Goal: Check status: Check status

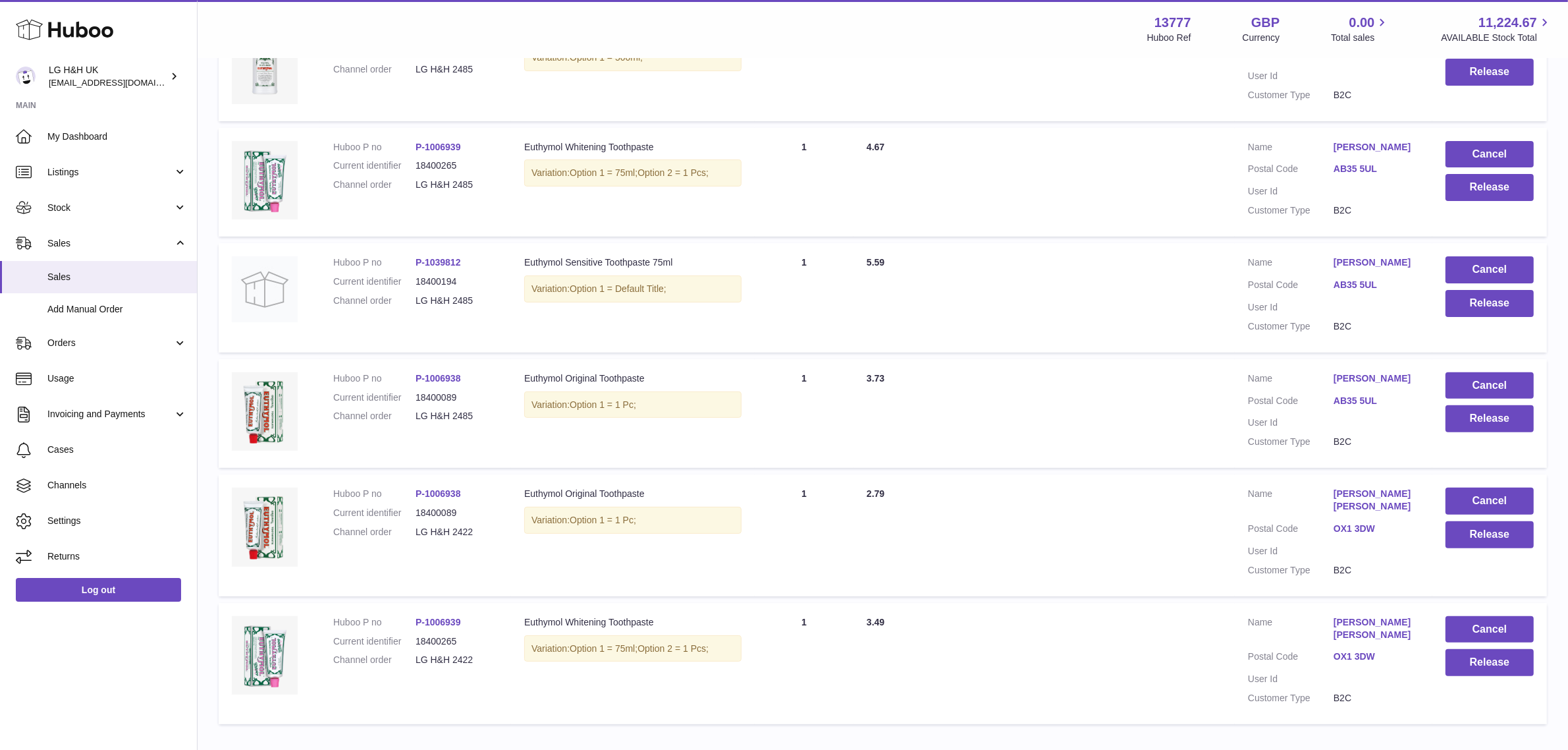
scroll to position [519, 0]
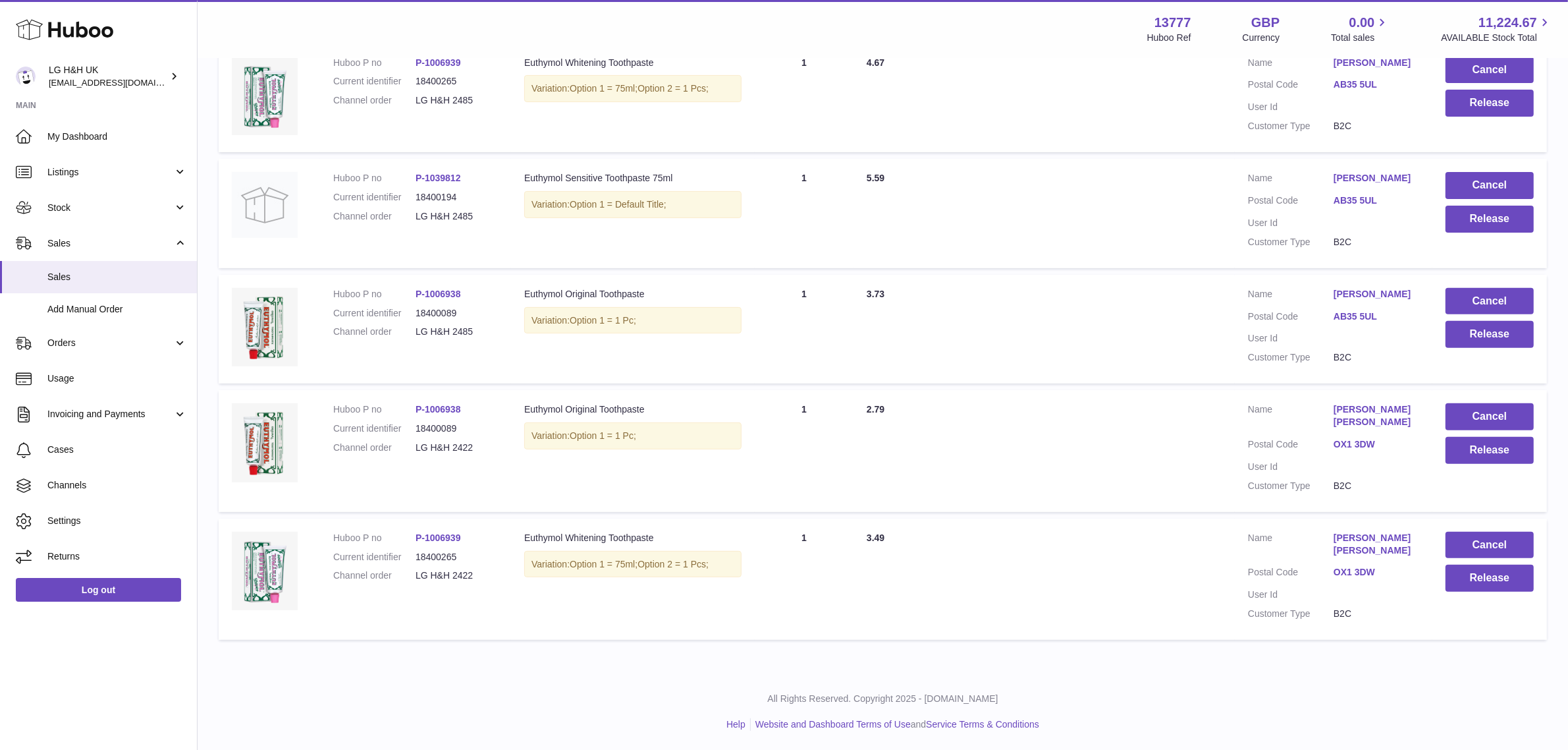
click at [702, 386] on table "Huboo P no Description ALLOCATED Quantity Total paid Customer Action / Status H…" at bounding box center [883, 201] width 1329 height 892
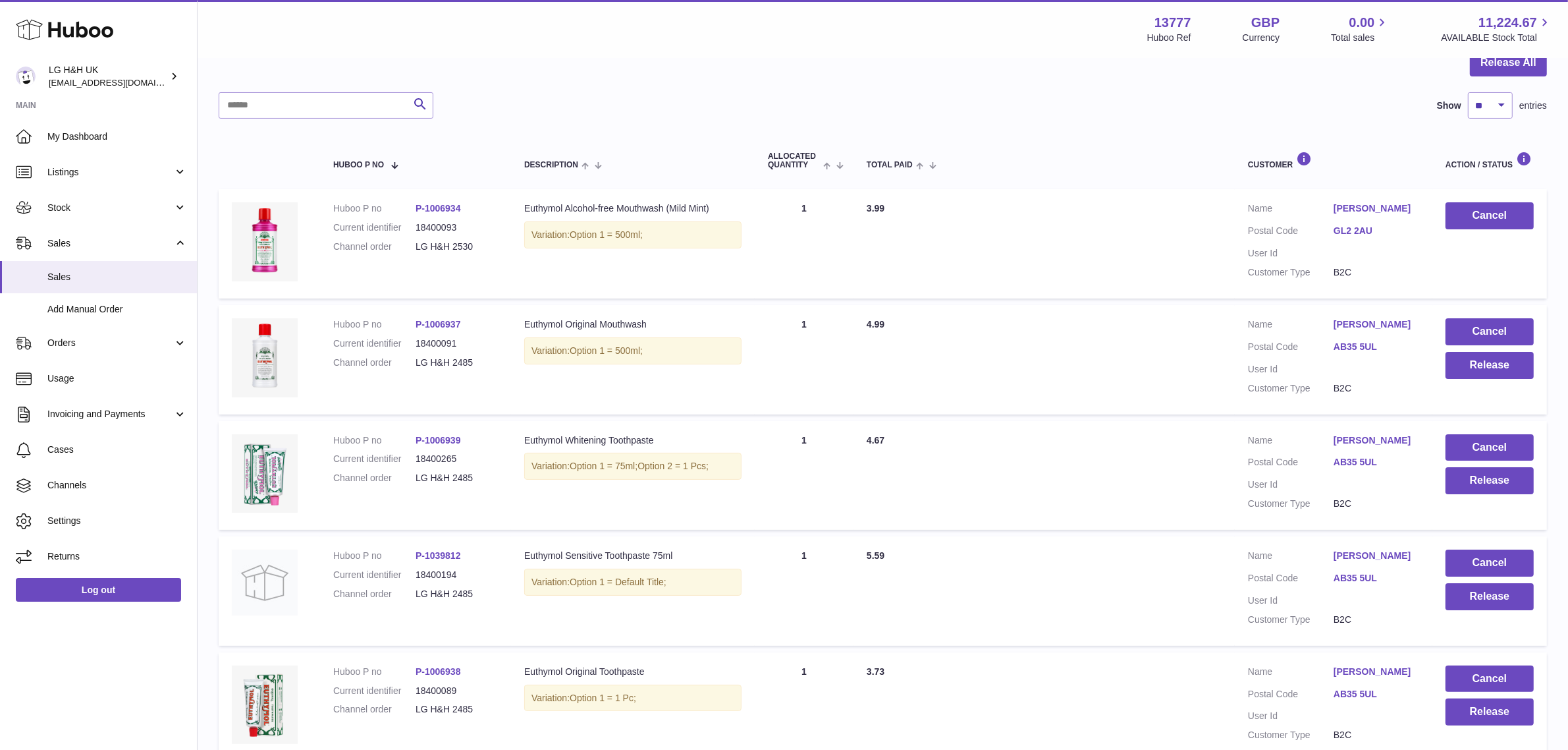
scroll to position [0, 0]
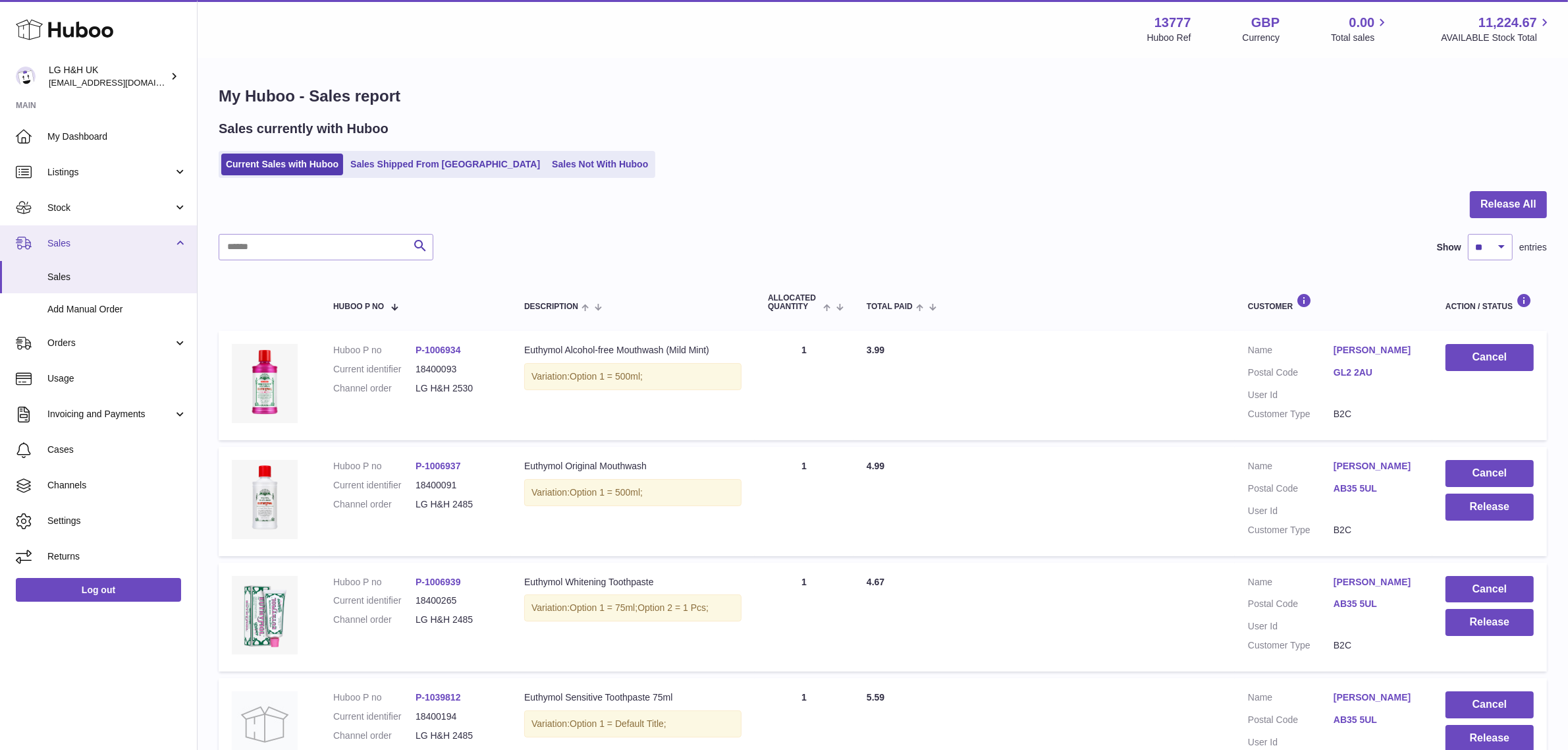
click at [109, 235] on link "Sales" at bounding box center [99, 243] width 197 height 35
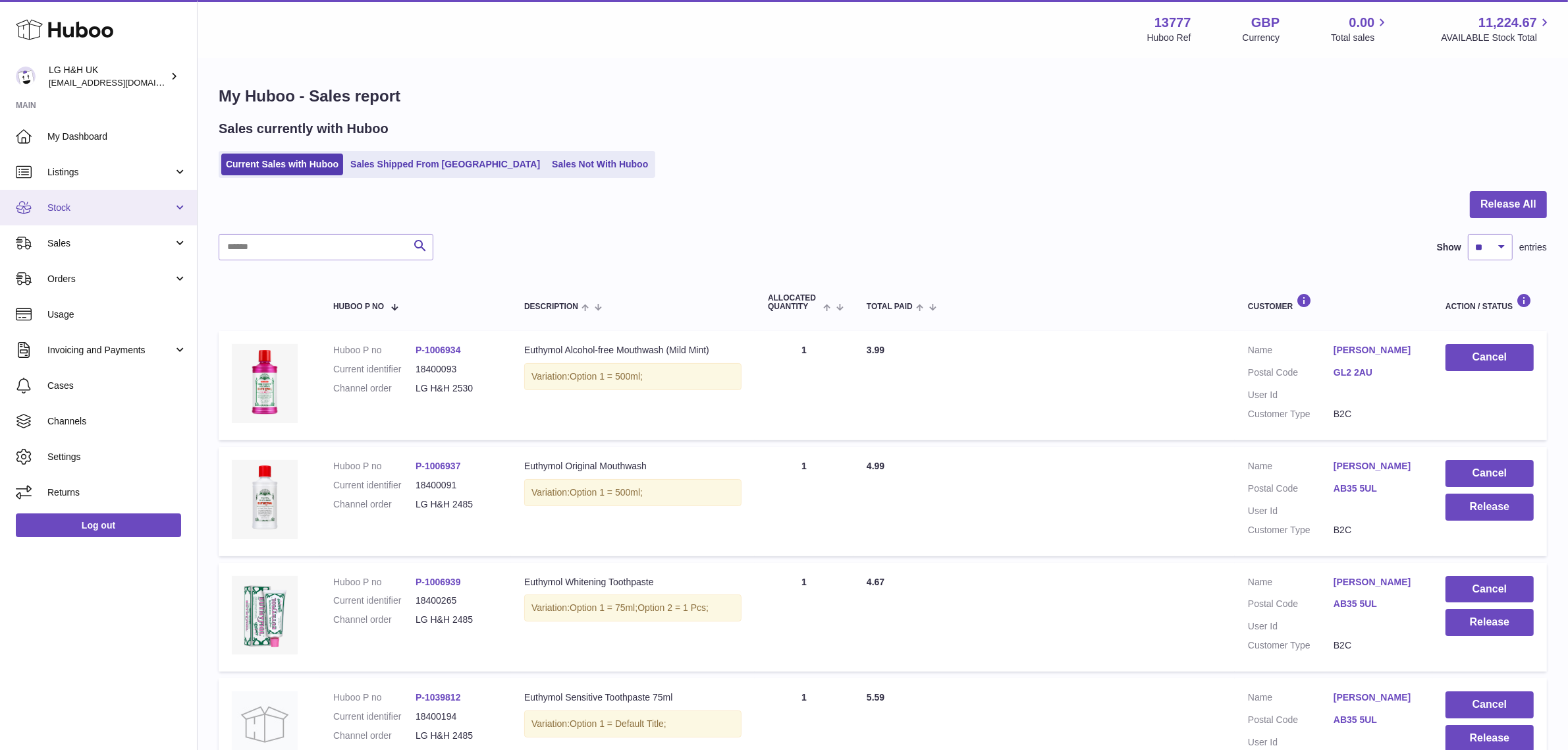
click at [96, 211] on span "Stock" at bounding box center [110, 208] width 126 height 12
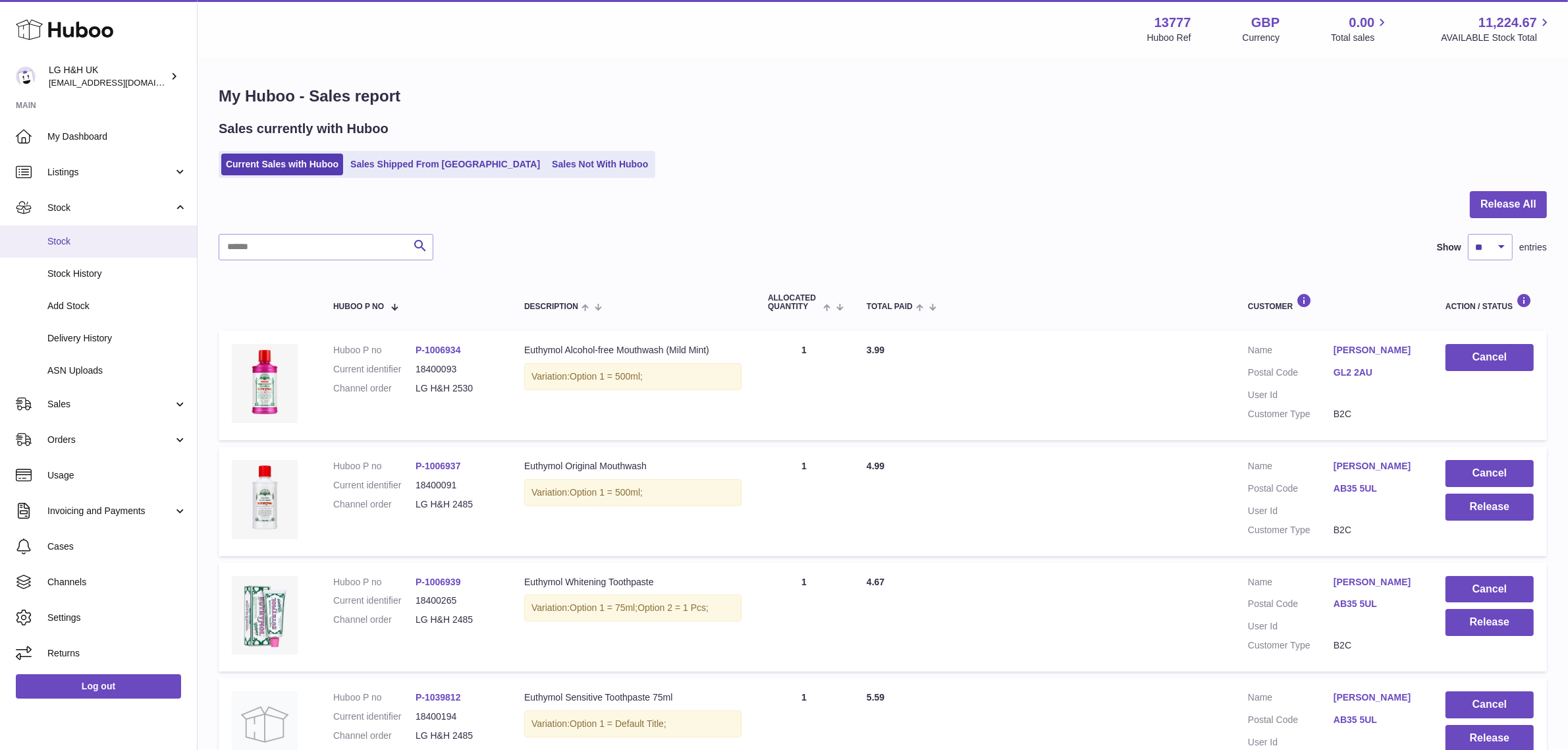
click at [67, 232] on link "Stock" at bounding box center [99, 241] width 197 height 32
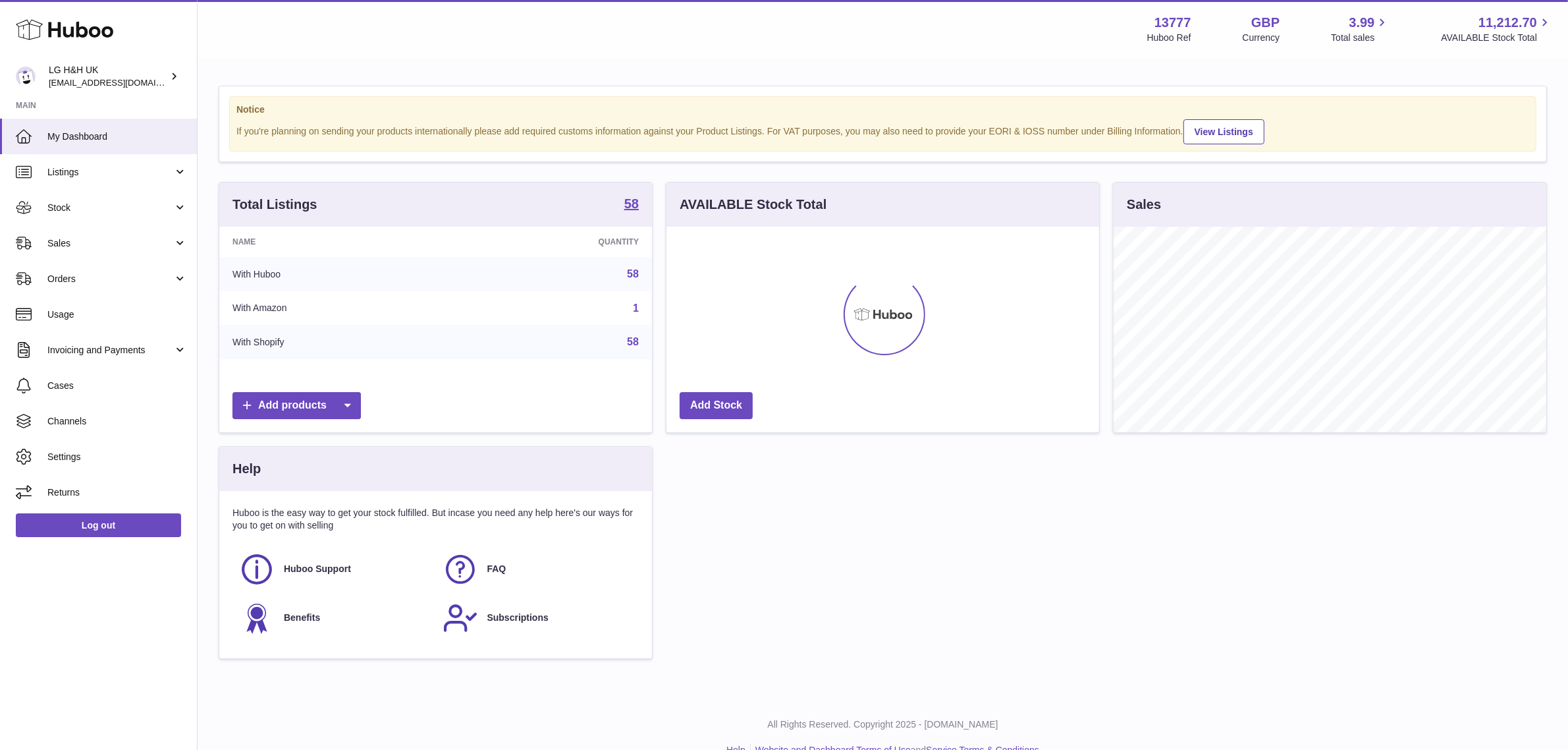
scroll to position [205, 433]
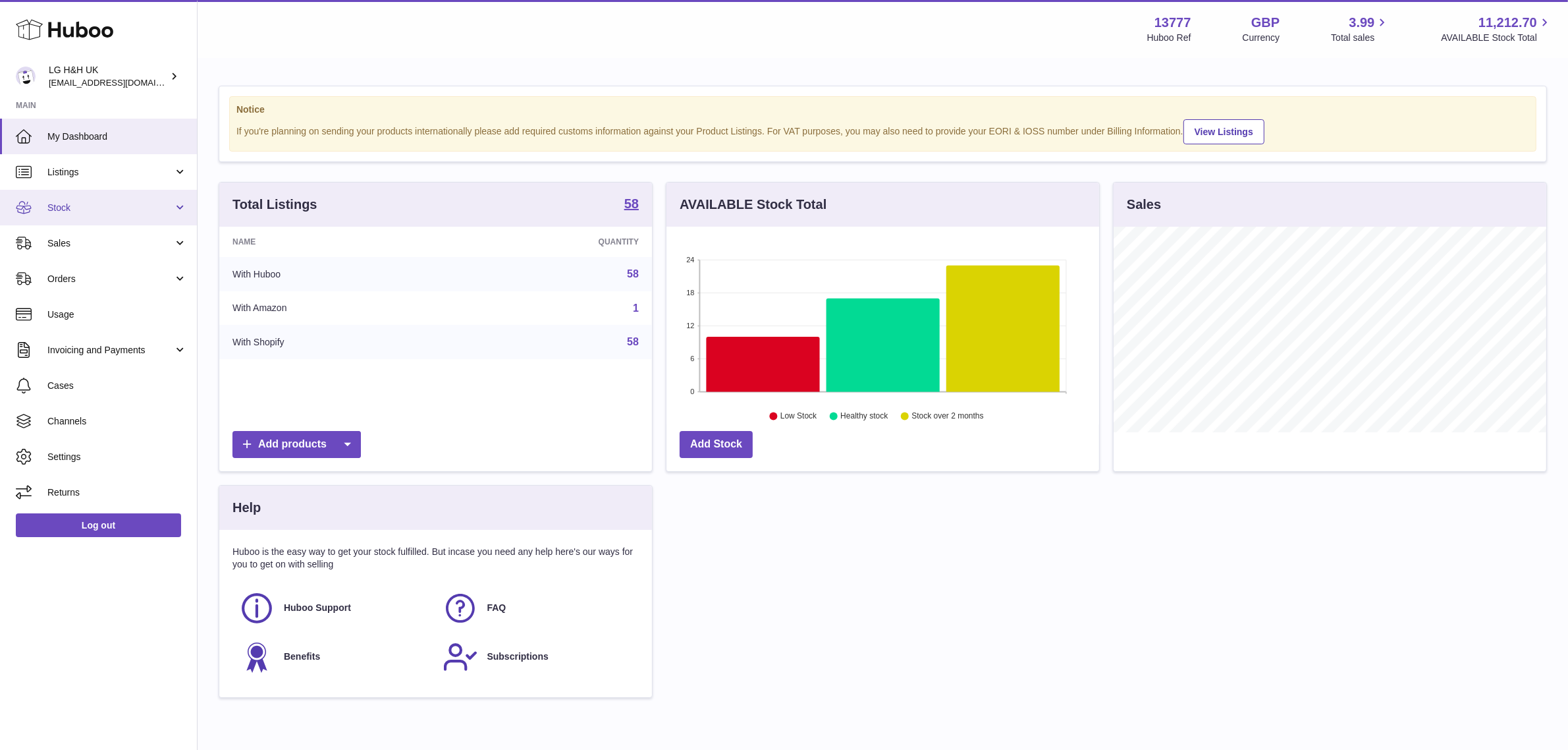
click at [77, 213] on span "Stock" at bounding box center [110, 208] width 126 height 12
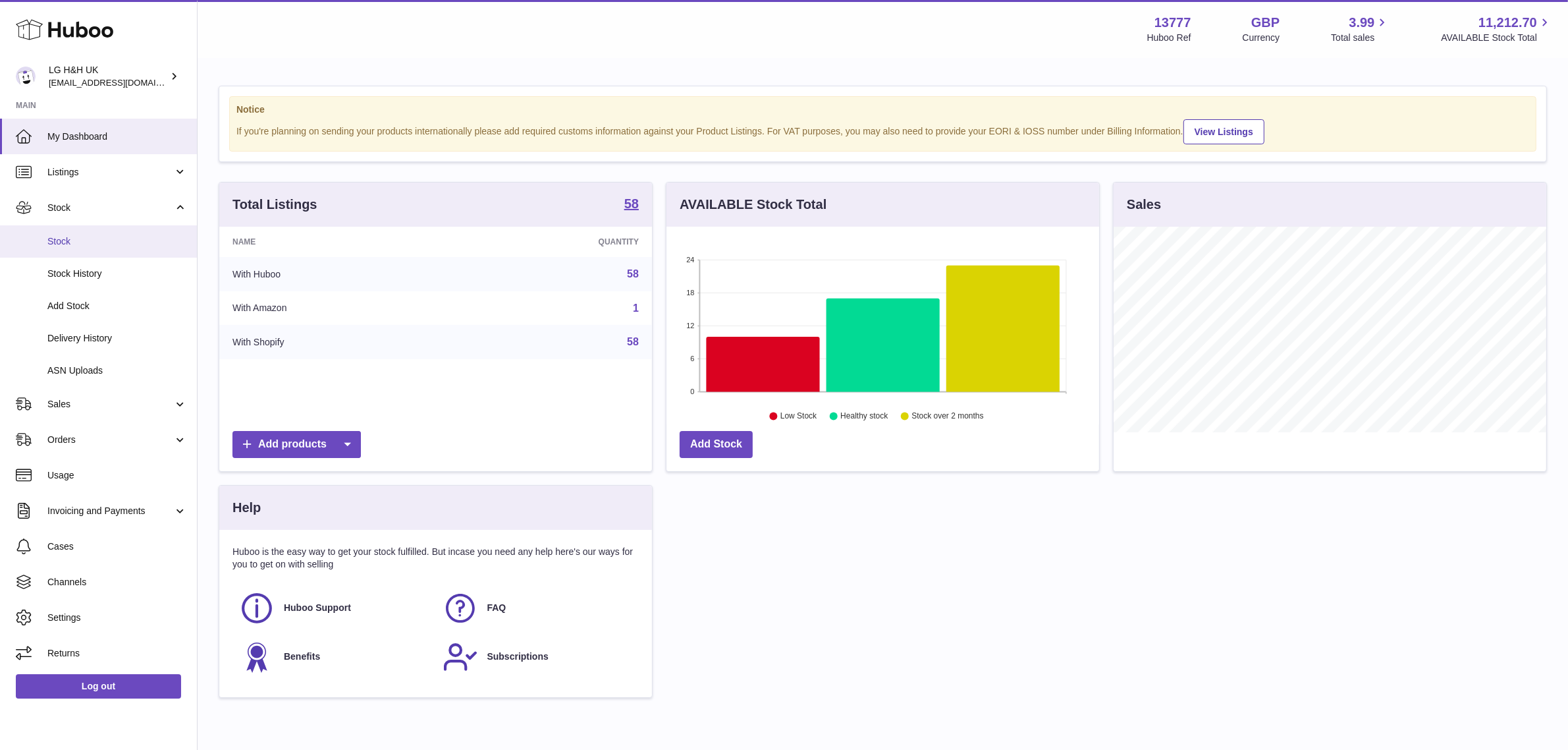
click at [58, 239] on span "Stock" at bounding box center [117, 241] width 139 height 12
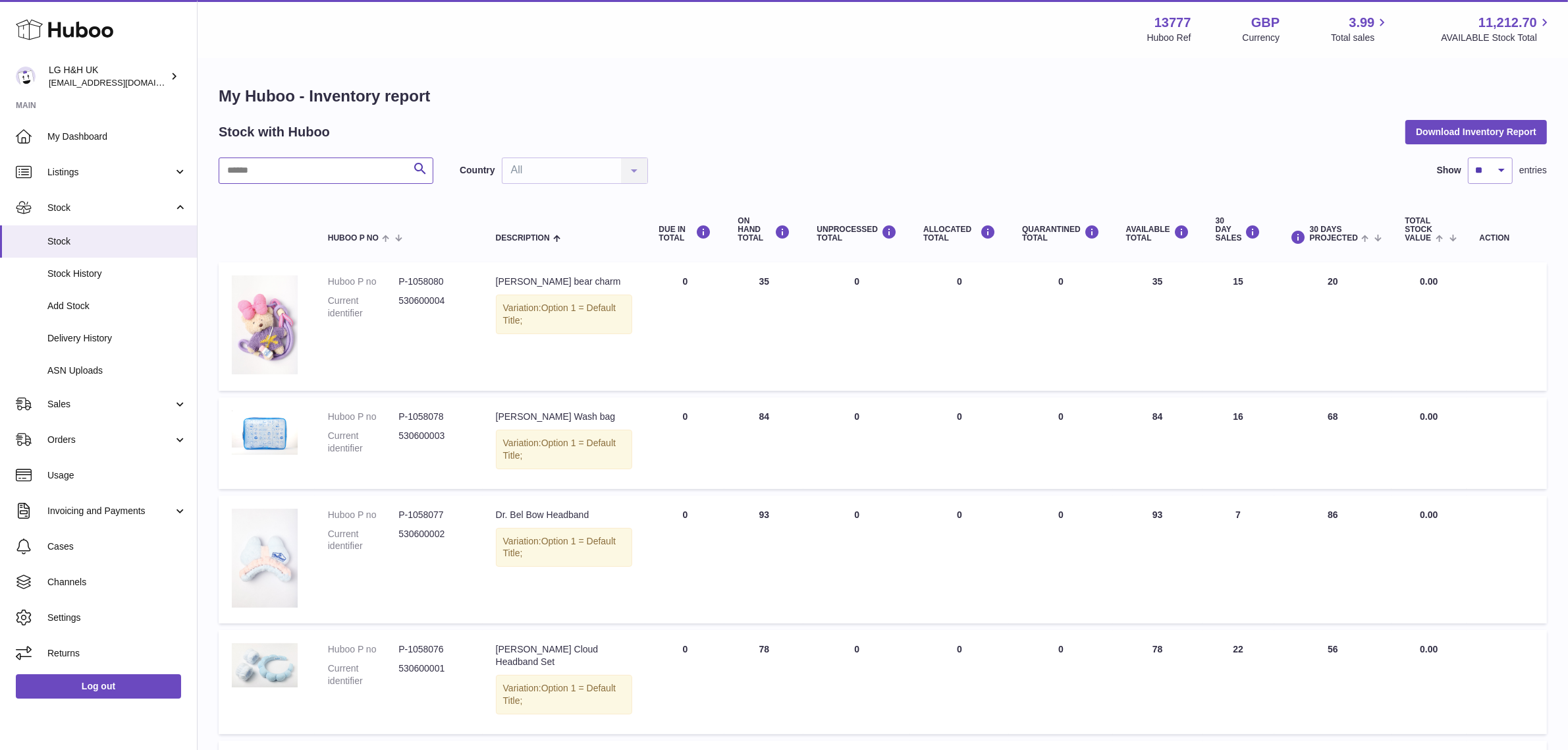
click at [334, 169] on input "text" at bounding box center [326, 171] width 215 height 27
paste input "********"
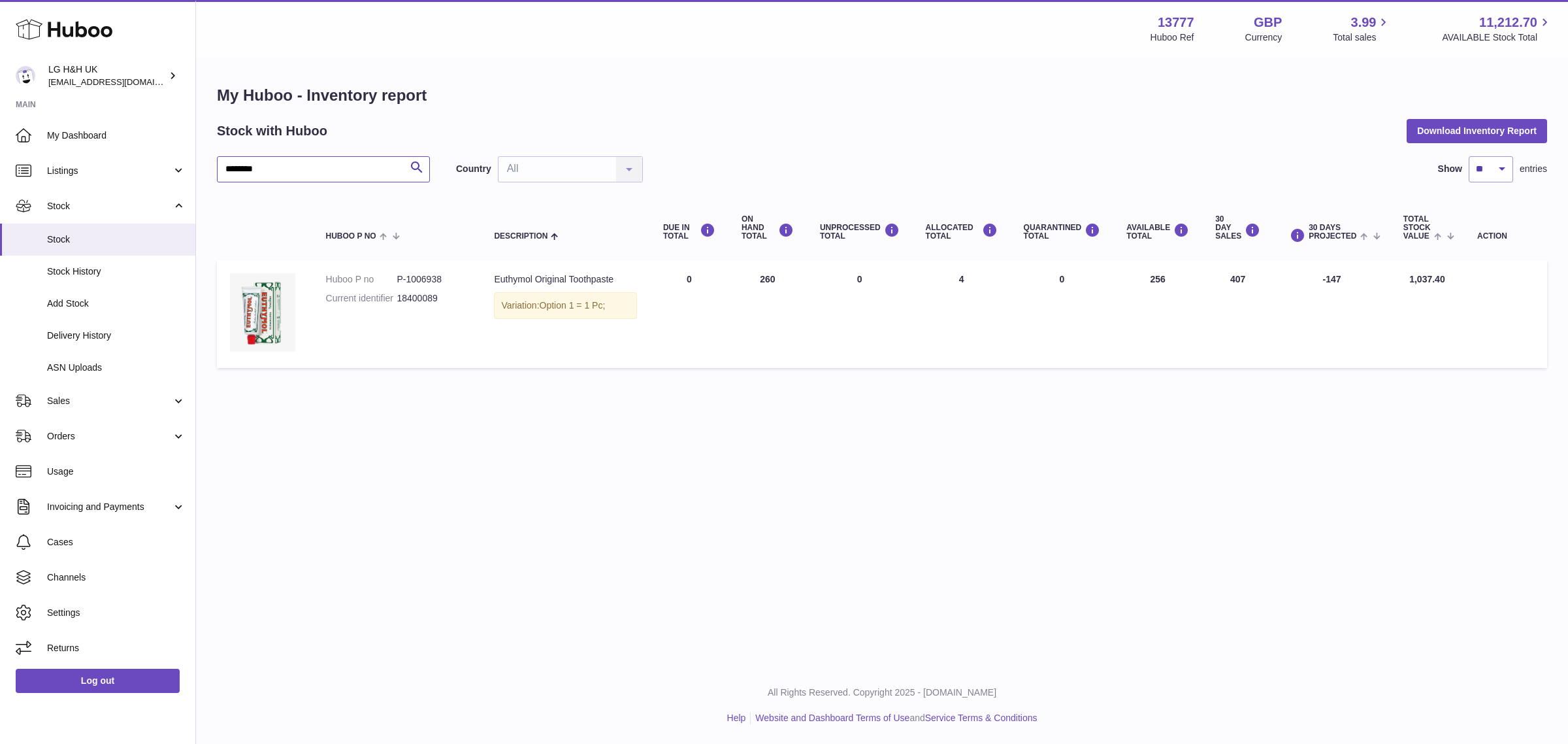
type input "********"
click at [638, 89] on h1 "My Huboo - Inventory report" at bounding box center [882, 95] width 1330 height 21
